Goal: Transaction & Acquisition: Purchase product/service

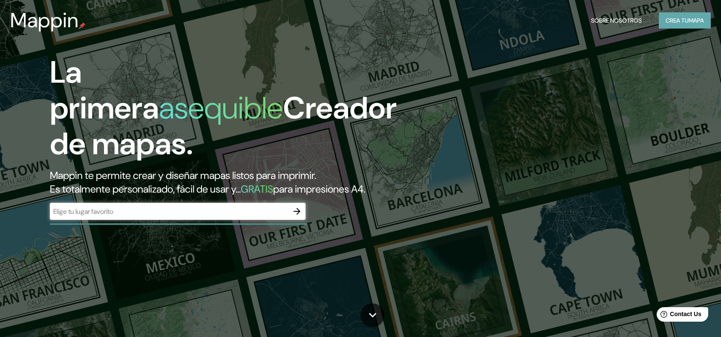
click at [676, 19] on font "Crea tu" at bounding box center [677, 21] width 23 height 8
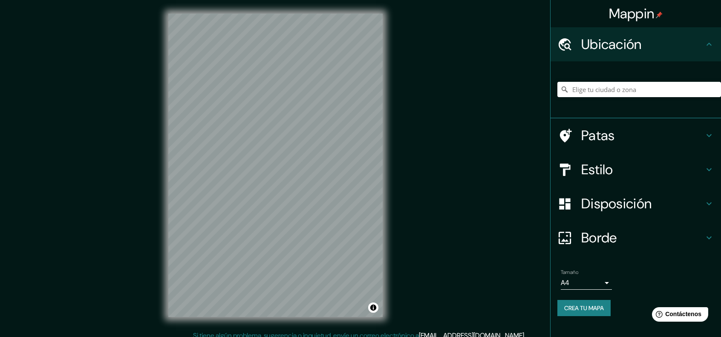
click at [703, 176] on h4 "Estilo" at bounding box center [642, 169] width 123 height 17
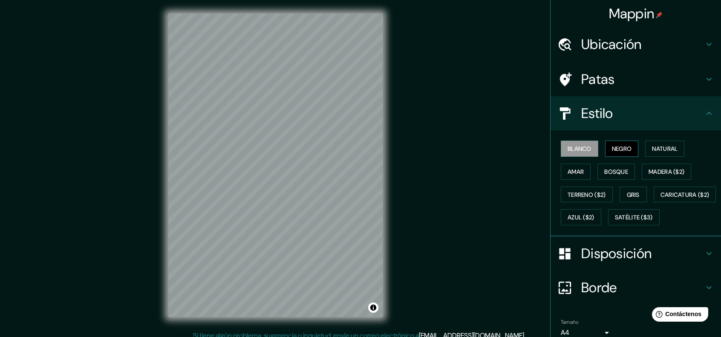
click at [620, 144] on font "Negro" at bounding box center [622, 148] width 20 height 11
click at [645, 151] on button "Natural" at bounding box center [664, 149] width 39 height 16
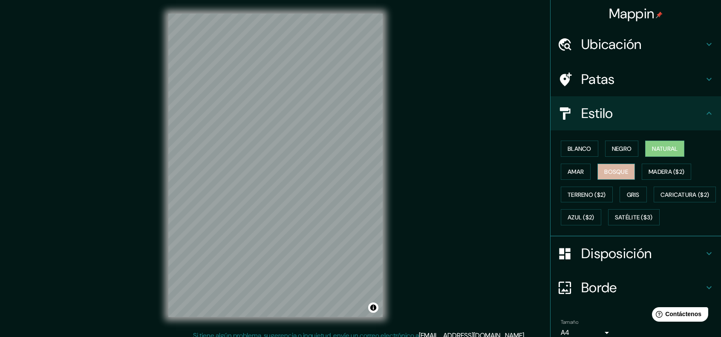
click at [612, 174] on font "Bosque" at bounding box center [616, 172] width 24 height 8
click at [583, 167] on button "Amar" at bounding box center [576, 172] width 30 height 16
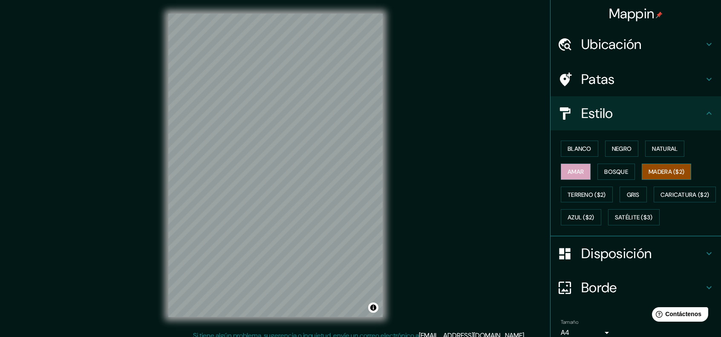
click at [657, 179] on button "Madera ($2)" at bounding box center [666, 172] width 49 height 16
click at [629, 187] on button "Gris" at bounding box center [633, 195] width 27 height 16
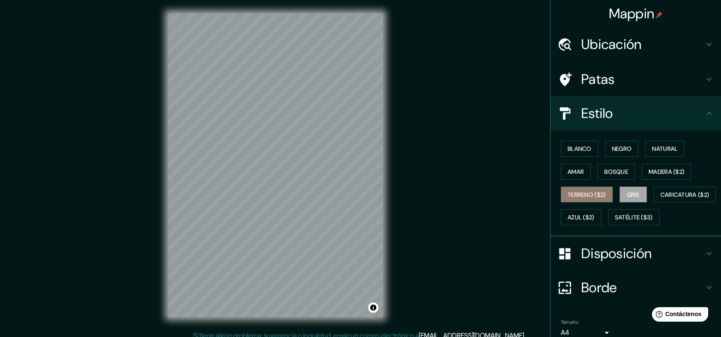
click at [583, 191] on font "Terreno ($2)" at bounding box center [587, 195] width 38 height 8
click at [626, 200] on button "Gris" at bounding box center [633, 195] width 27 height 16
click at [652, 152] on font "Natural" at bounding box center [665, 149] width 26 height 8
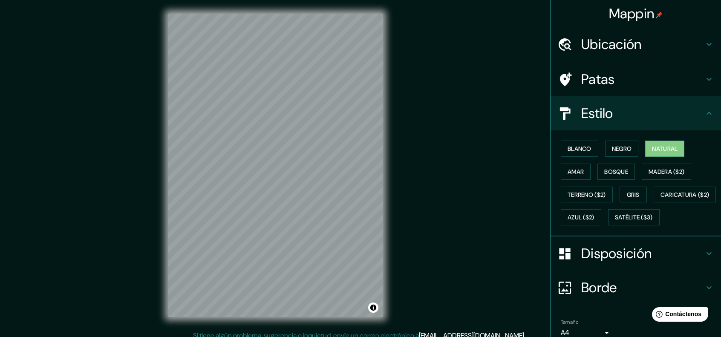
click at [642, 263] on font "Disposición" at bounding box center [616, 254] width 70 height 18
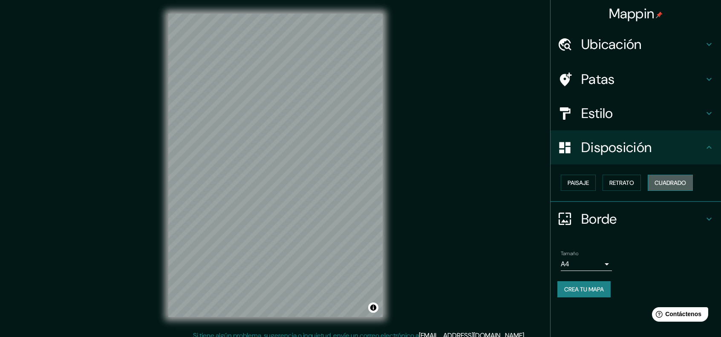
click at [665, 180] on font "Cuadrado" at bounding box center [671, 183] width 32 height 8
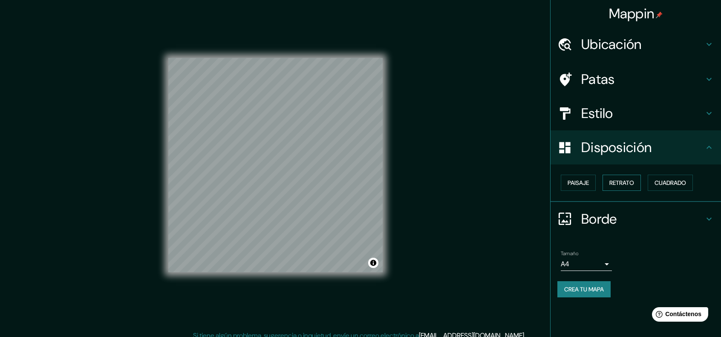
click at [617, 175] on button "Retrato" at bounding box center [622, 183] width 38 height 16
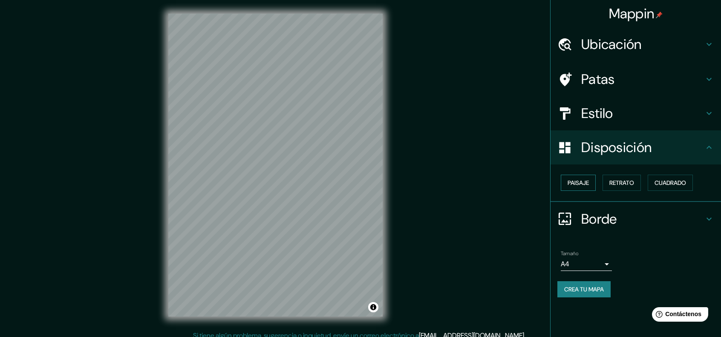
click at [574, 182] on font "Paisaje" at bounding box center [578, 183] width 21 height 8
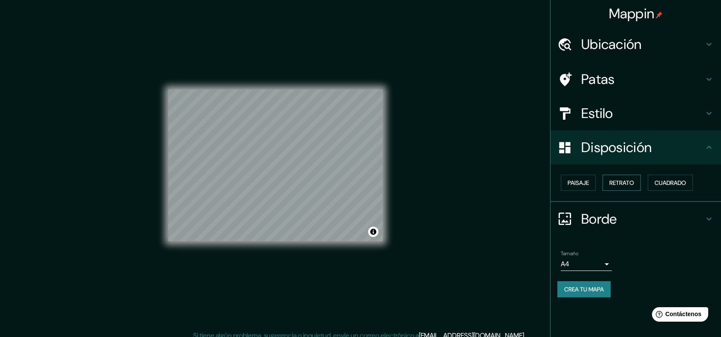
click at [621, 183] on font "Retrato" at bounding box center [622, 183] width 25 height 8
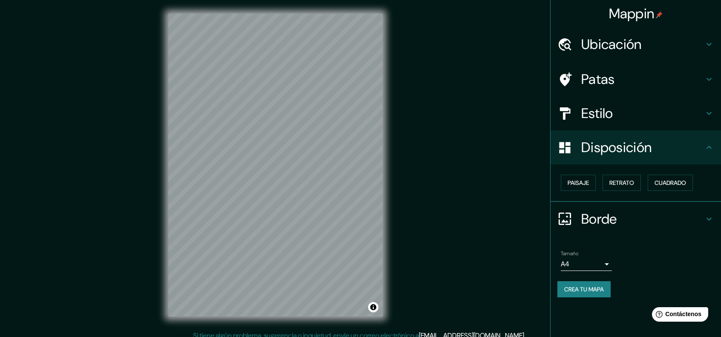
click at [460, 214] on div "Mappin Ubicación Patas Estilo Disposición Paisaje Retrato Cuadrado Borde Elige …" at bounding box center [360, 172] width 721 height 344
click at [411, 218] on div "Mappin Ubicación Patas Estilo Disposición Paisaje Retrato Cuadrado Borde Elige …" at bounding box center [360, 172] width 721 height 344
click at [473, 222] on div "Mappin Ubicación Patas Estilo Disposición Paisaje Retrato Cuadrado Borde Elige …" at bounding box center [360, 172] width 721 height 344
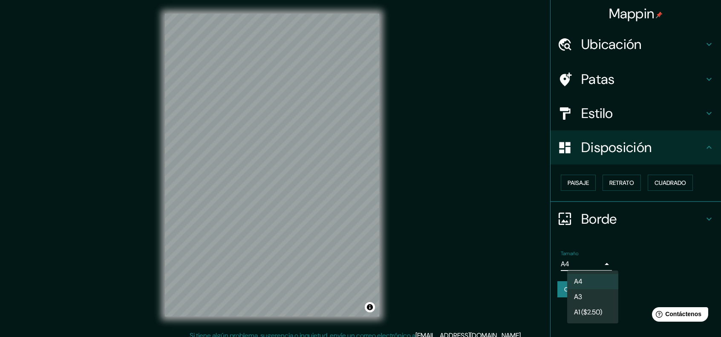
click at [596, 267] on body "Mappin Ubicación Patas Estilo Disposición Paisaje Retrato Cuadrado Borde Elige …" at bounding box center [360, 168] width 721 height 337
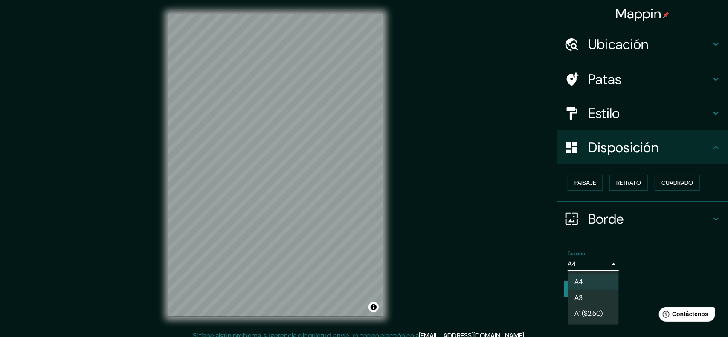
click at [591, 283] on li "A4" at bounding box center [592, 282] width 51 height 16
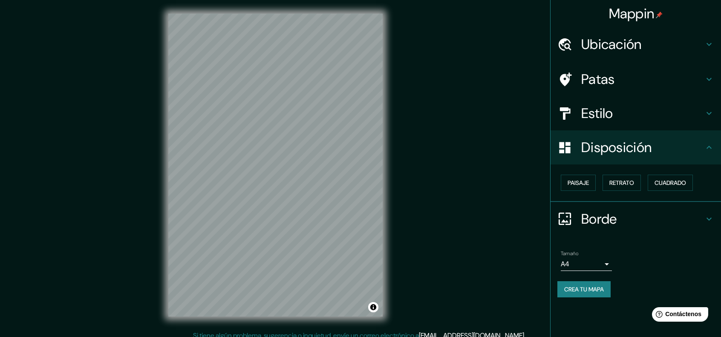
click at [652, 60] on div "Ubicación" at bounding box center [636, 44] width 171 height 34
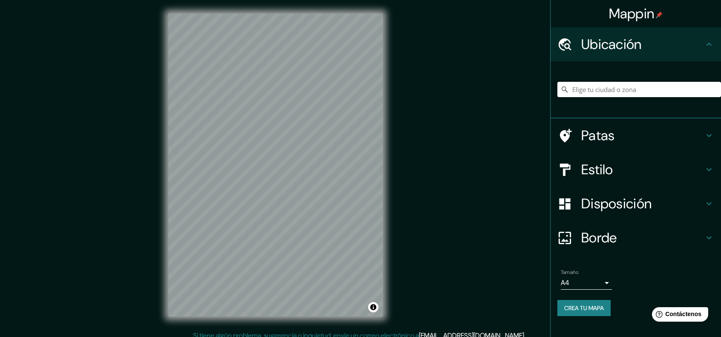
click at [659, 57] on div "Ubicación" at bounding box center [636, 44] width 171 height 34
click at [657, 236] on h4 "Borde" at bounding box center [642, 237] width 123 height 17
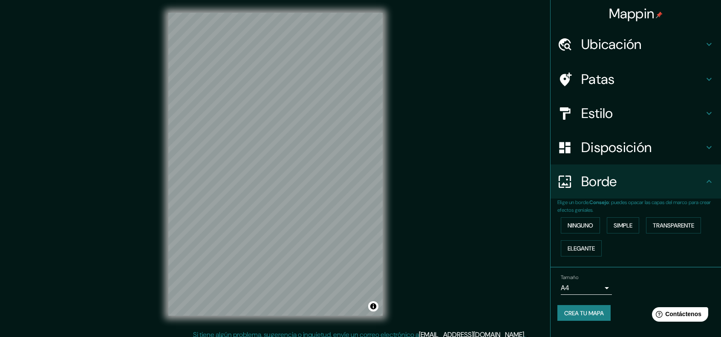
scroll to position [0, 0]
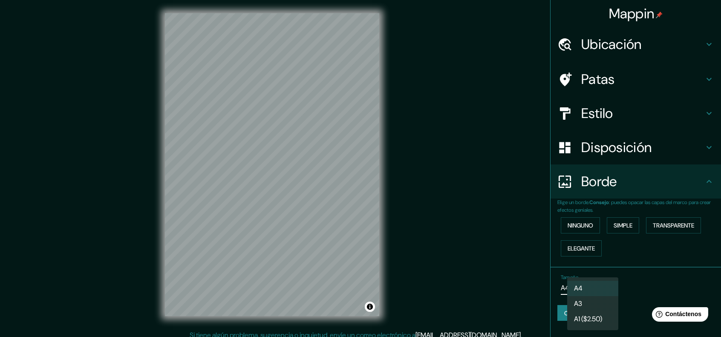
click at [598, 287] on body "Mappin Ubicación Patas Estilo Disposición Borde Elige un borde. Consejo : puede…" at bounding box center [360, 168] width 721 height 337
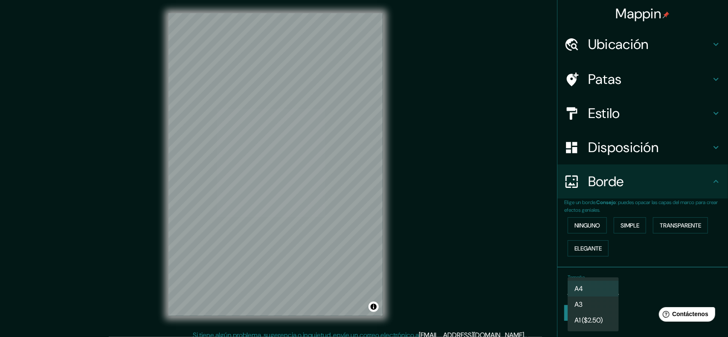
click at [603, 289] on li "A4" at bounding box center [592, 289] width 51 height 16
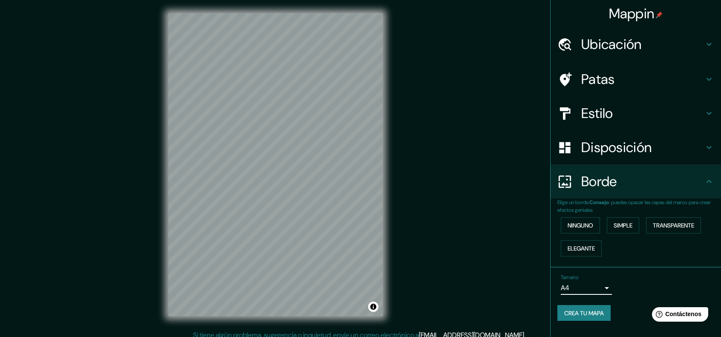
click at [652, 150] on font "Disposición" at bounding box center [616, 148] width 70 height 18
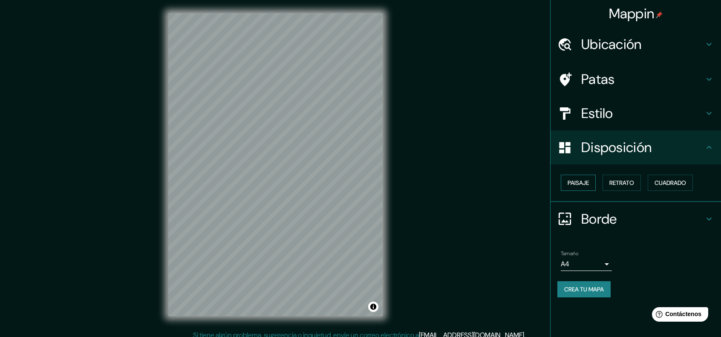
click at [570, 180] on font "Paisaje" at bounding box center [578, 183] width 21 height 8
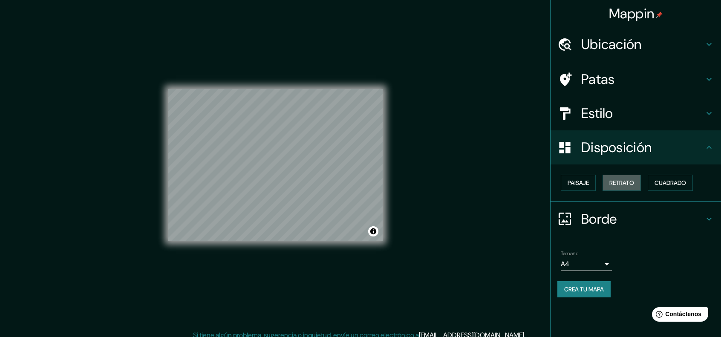
click at [631, 191] on div "Paisaje Retrato Cuadrado" at bounding box center [640, 182] width 164 height 23
click at [669, 194] on div "Paisaje Retrato Cuadrado" at bounding box center [636, 184] width 171 height 38
click at [665, 181] on font "Cuadrado" at bounding box center [671, 183] width 32 height 8
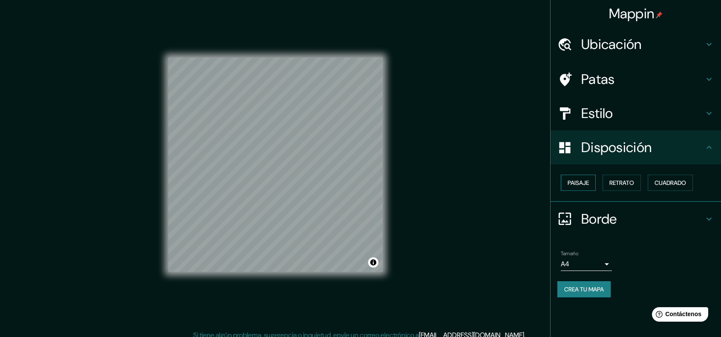
click at [580, 179] on font "Paisaje" at bounding box center [578, 183] width 21 height 8
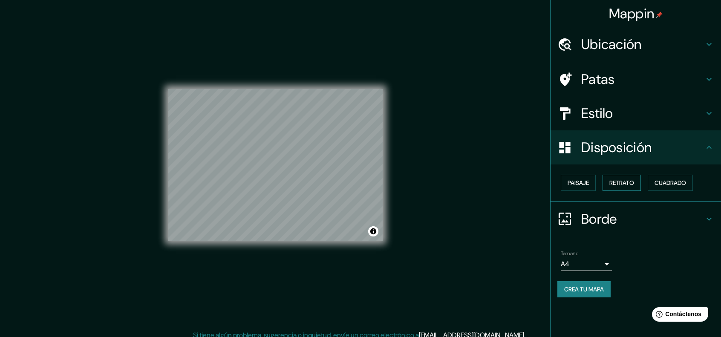
click at [627, 183] on font "Retrato" at bounding box center [622, 183] width 25 height 8
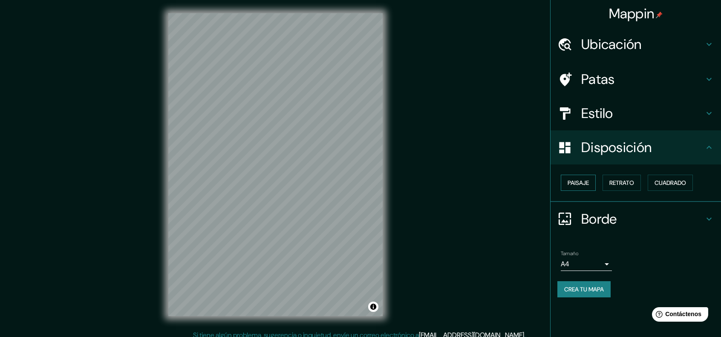
drag, startPoint x: 575, startPoint y: 179, endPoint x: 564, endPoint y: 182, distance: 12.3
click at [577, 181] on font "Paisaje" at bounding box center [578, 183] width 21 height 8
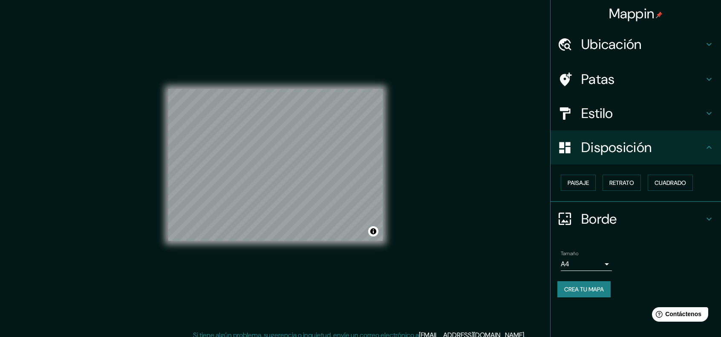
click at [291, 88] on div "© Mapbox © OpenStreetMap Improve this map" at bounding box center [275, 165] width 214 height 304
